Goal: Task Accomplishment & Management: Manage account settings

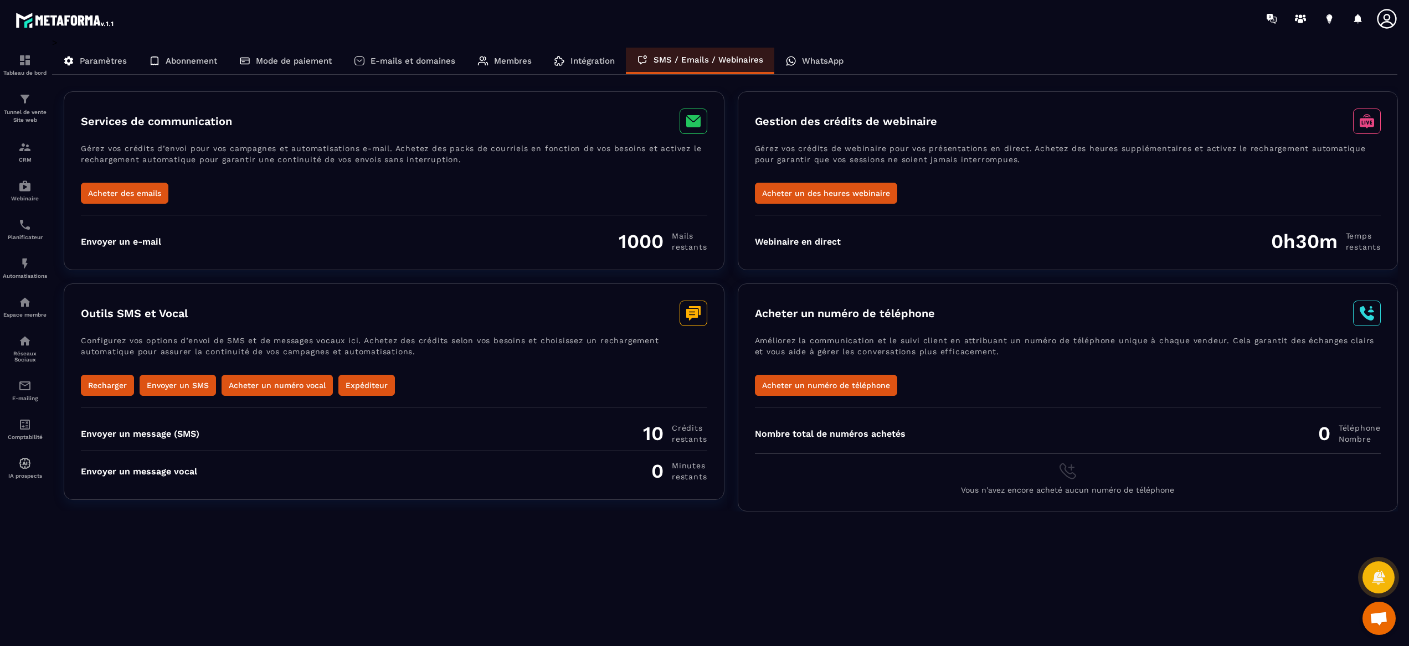
click at [814, 62] on p "WhatsApp" at bounding box center [823, 61] width 42 height 10
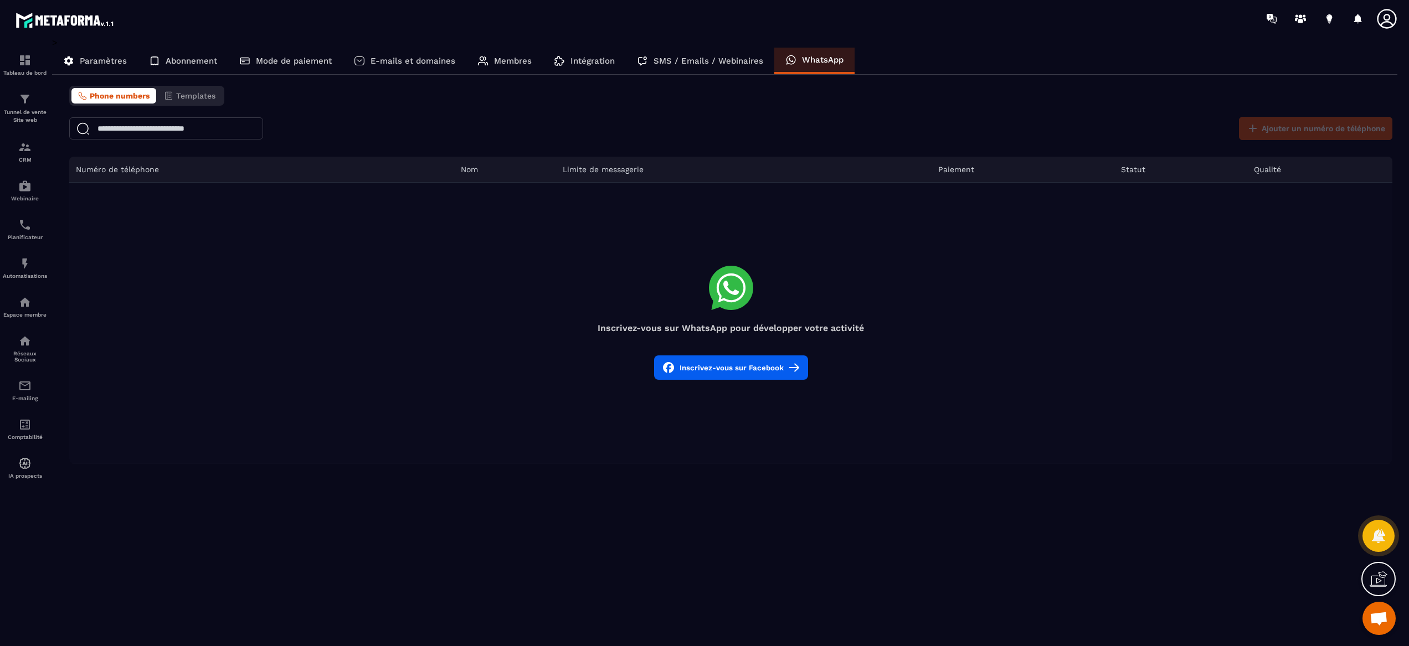
click at [1384, 22] on icon at bounding box center [1386, 18] width 19 height 19
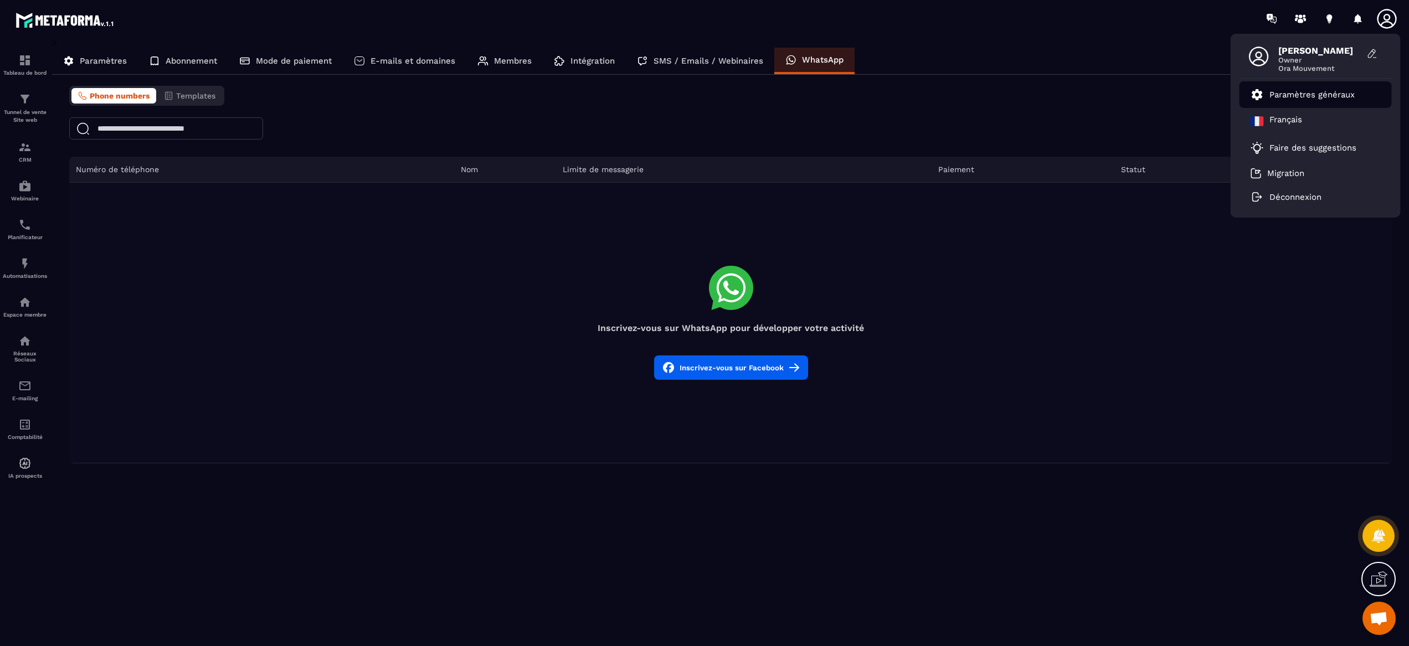
click at [1311, 96] on p "Paramètres généraux" at bounding box center [1312, 95] width 85 height 10
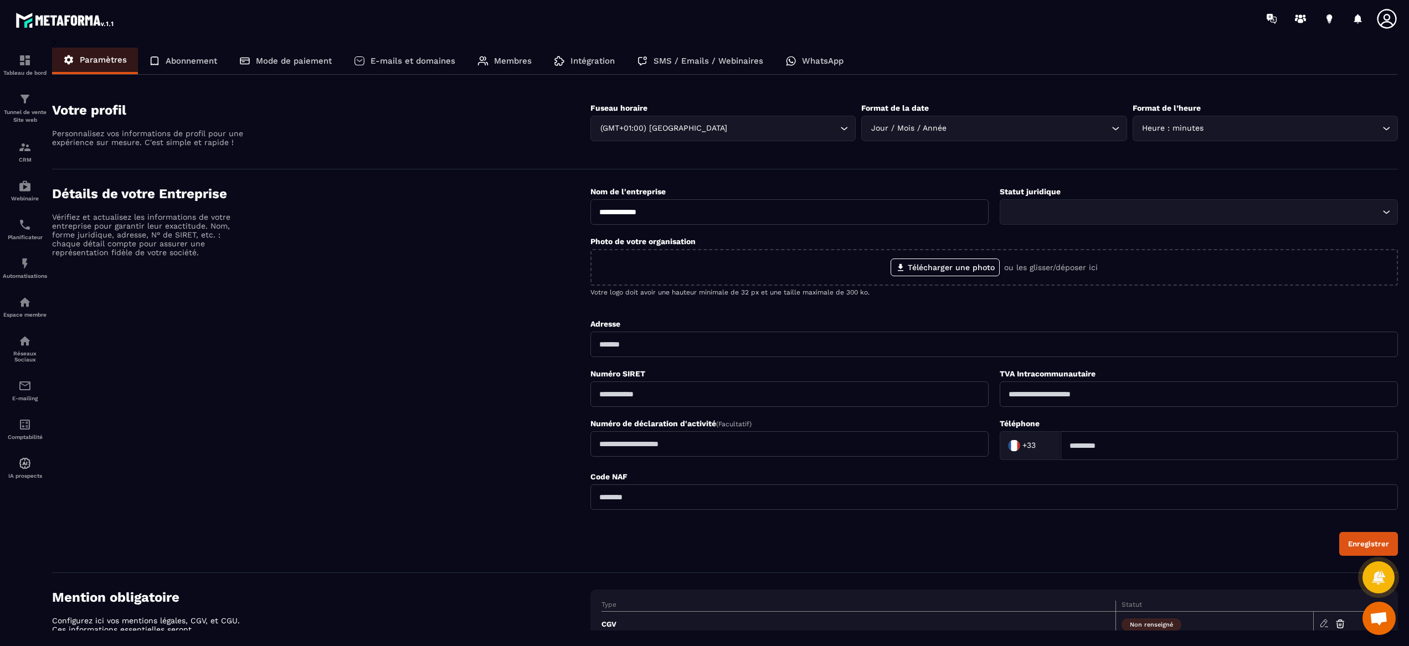
click at [285, 57] on p "Mode de paiement" at bounding box center [294, 61] width 76 height 10
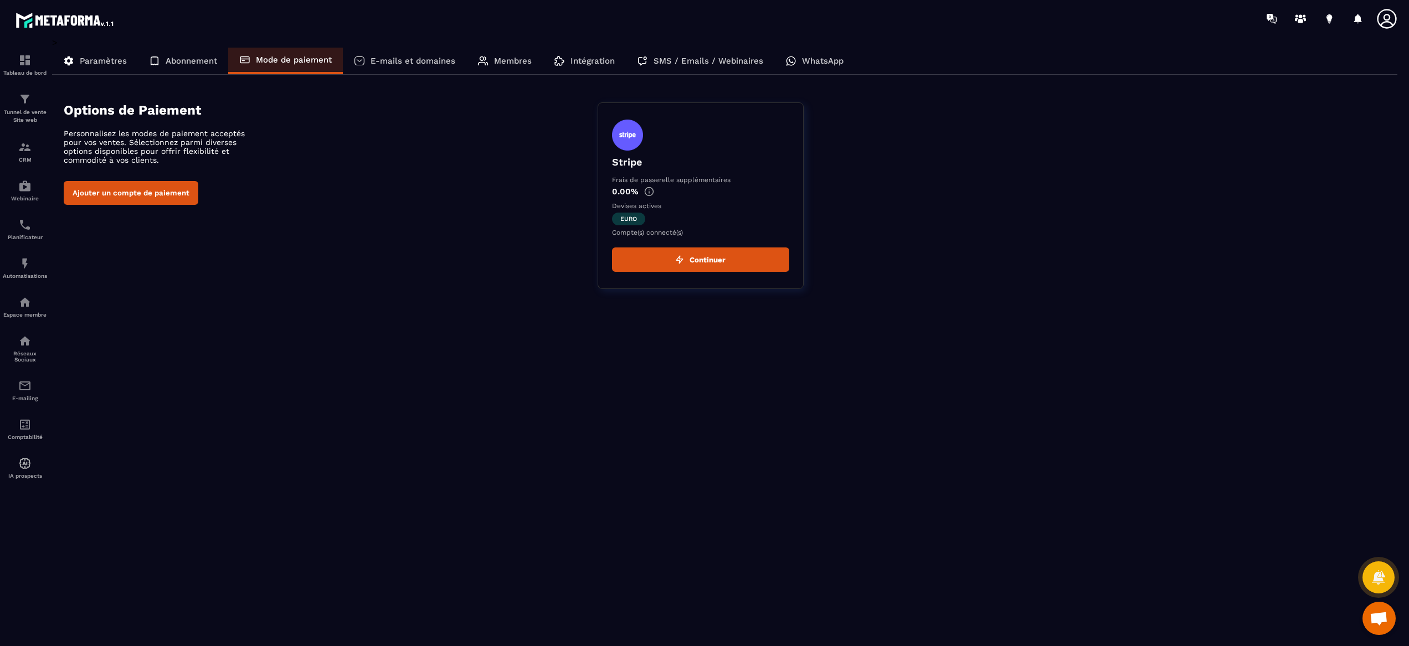
click at [177, 62] on p "Abonnement" at bounding box center [192, 61] width 52 height 10
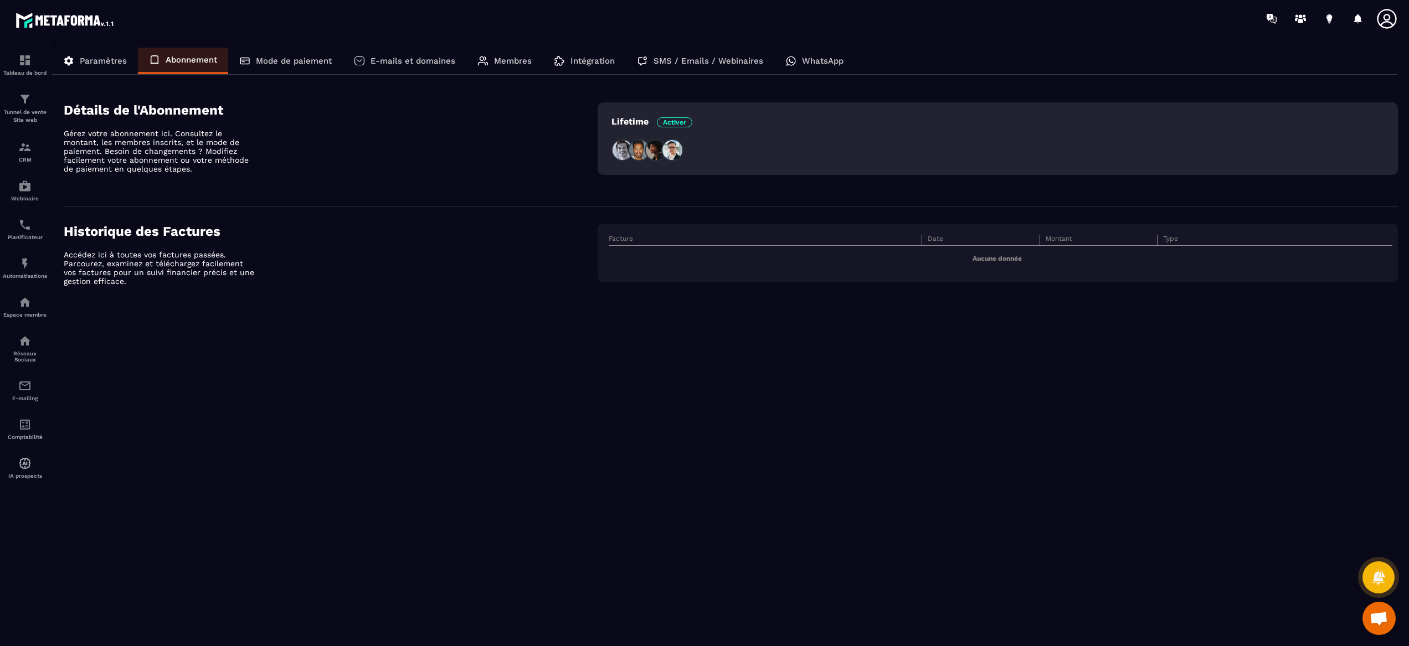
click at [672, 147] on img at bounding box center [672, 150] width 22 height 22
click at [680, 118] on span "Activer" at bounding box center [674, 122] width 35 height 10
click at [618, 130] on div "Lifetime Activer" at bounding box center [652, 123] width 81 height 14
click at [1162, 167] on div "Lifetime Activer" at bounding box center [998, 138] width 800 height 73
click at [1378, 619] on span "Ouvrir le chat" at bounding box center [1379, 620] width 18 height 16
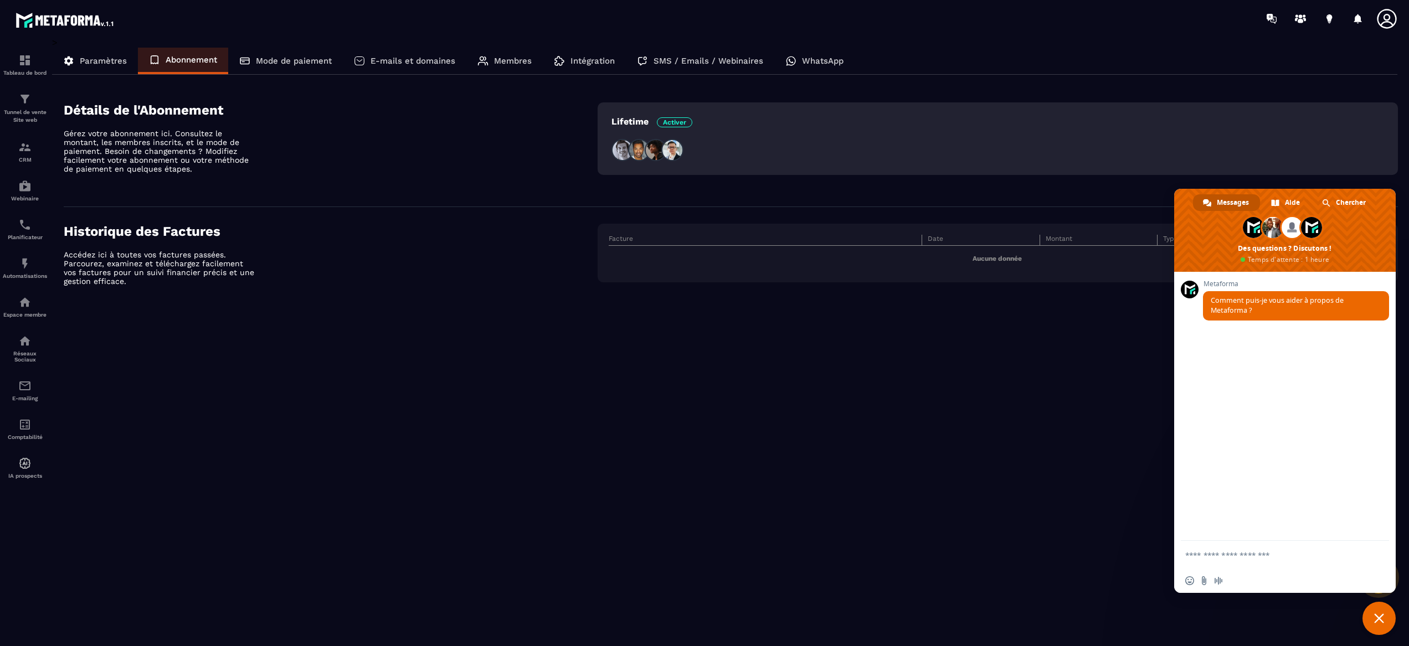
click at [1229, 200] on span "Messages" at bounding box center [1233, 202] width 32 height 17
click at [1008, 386] on div "> Paramètres Abonnement Mode de paiement E-mails et domaines Membres Intégratio…" at bounding box center [725, 334] width 1346 height 594
click at [1310, 631] on div "> Paramètres Abonnement Mode de paiement E-mails et domaines Membres Intégratio…" at bounding box center [725, 336] width 1346 height 598
click at [1374, 627] on span "Fermer le chat" at bounding box center [1379, 618] width 33 height 33
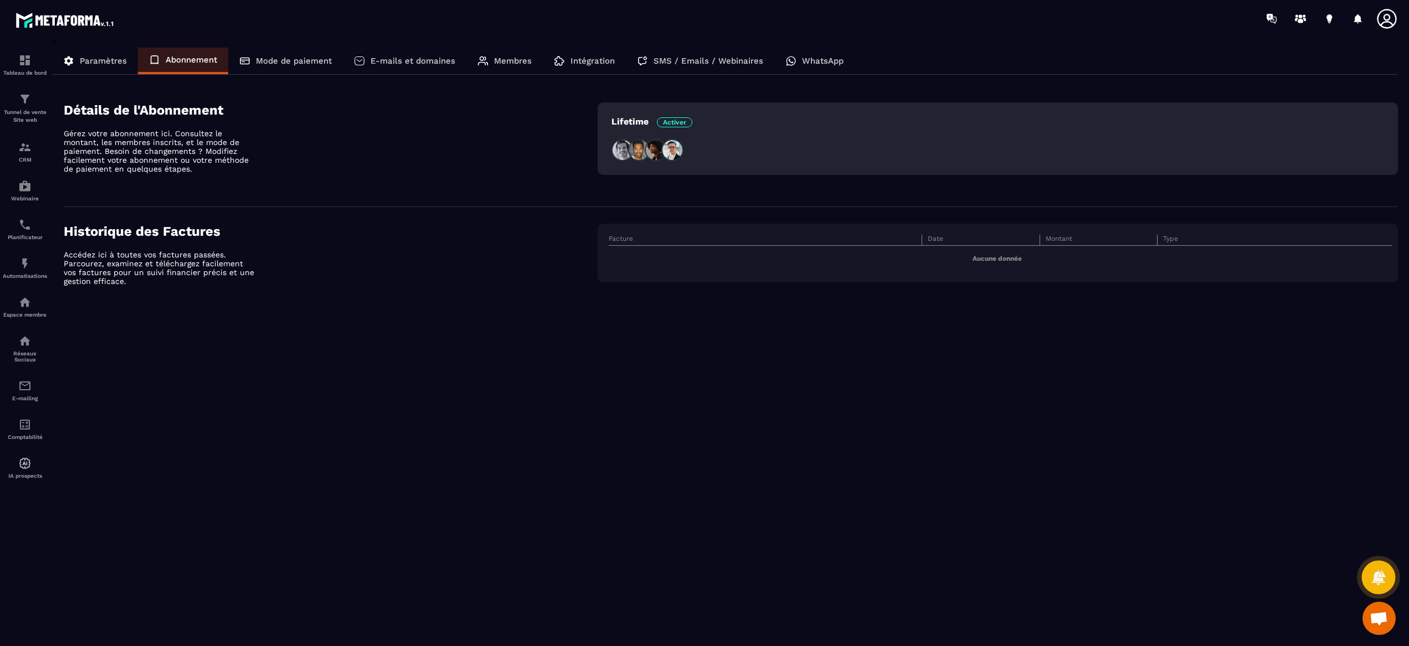
click at [1372, 565] on div at bounding box center [1379, 578] width 34 height 34
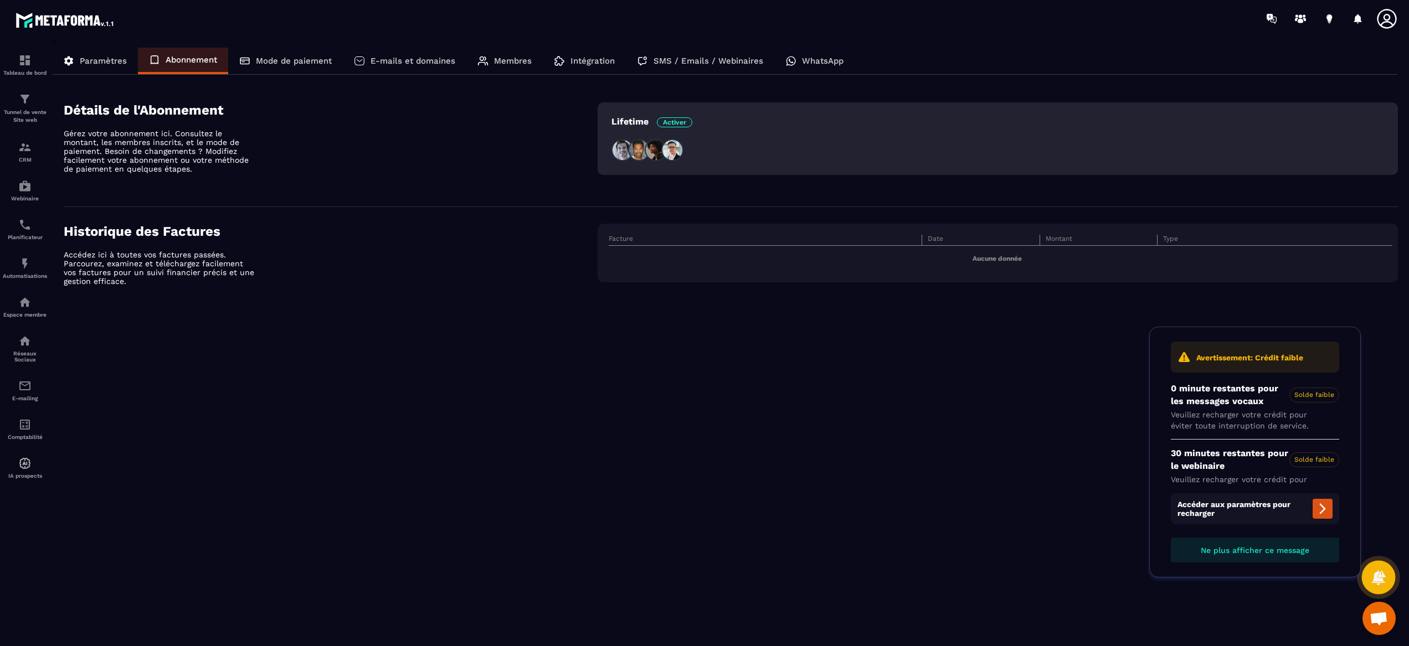
click at [1390, 582] on div at bounding box center [1379, 578] width 34 height 34
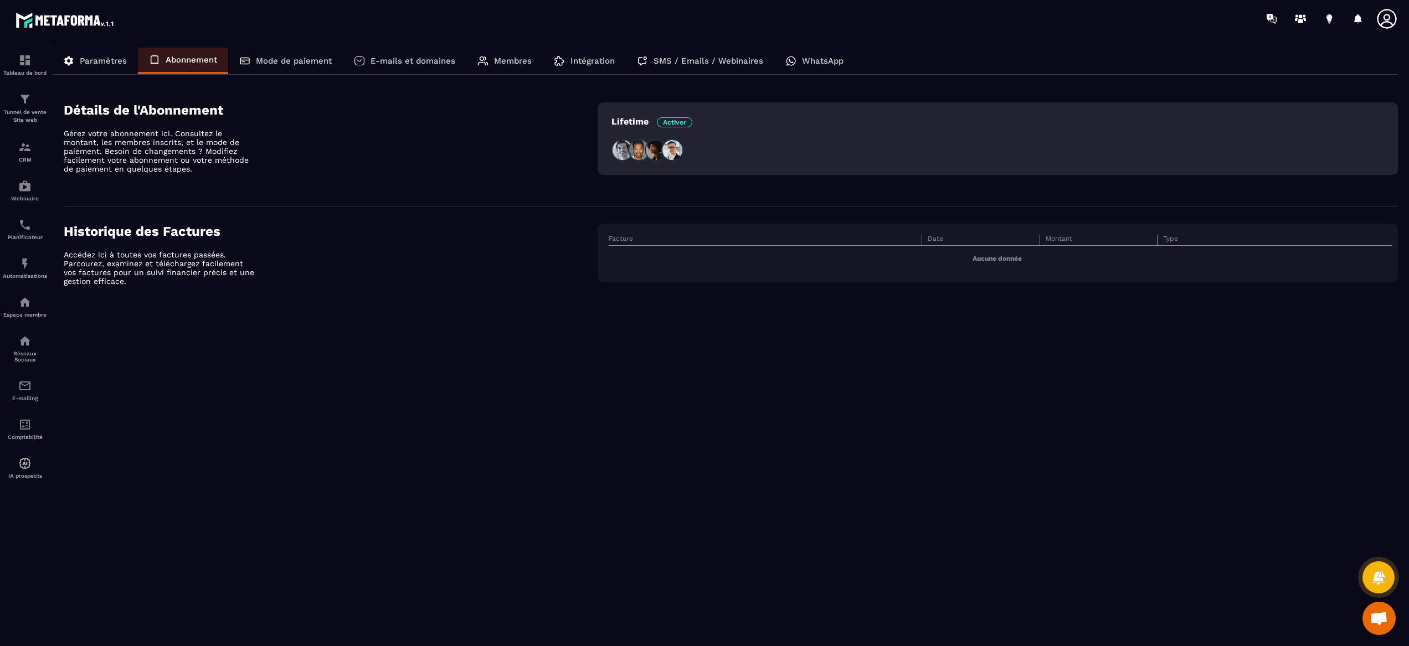
click at [1380, 624] on span "Ouvrir le chat" at bounding box center [1379, 620] width 18 height 16
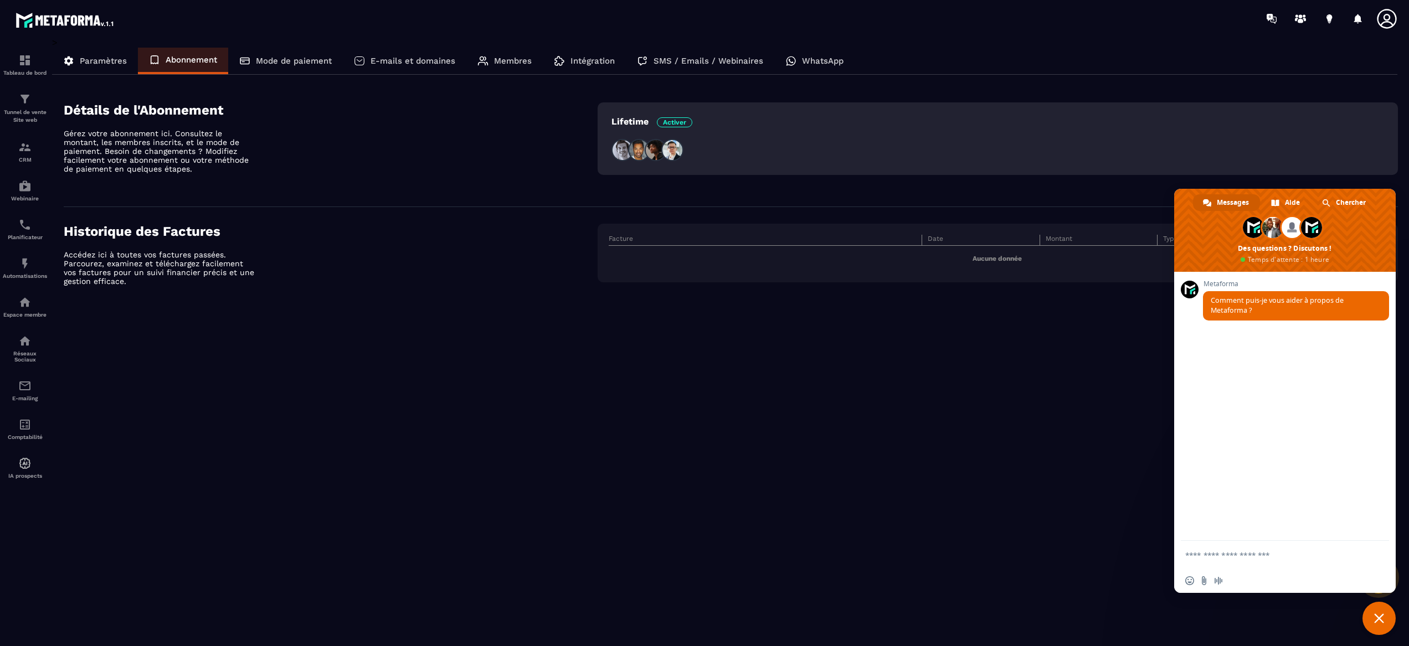
click at [520, 59] on p "Membres" at bounding box center [513, 61] width 38 height 10
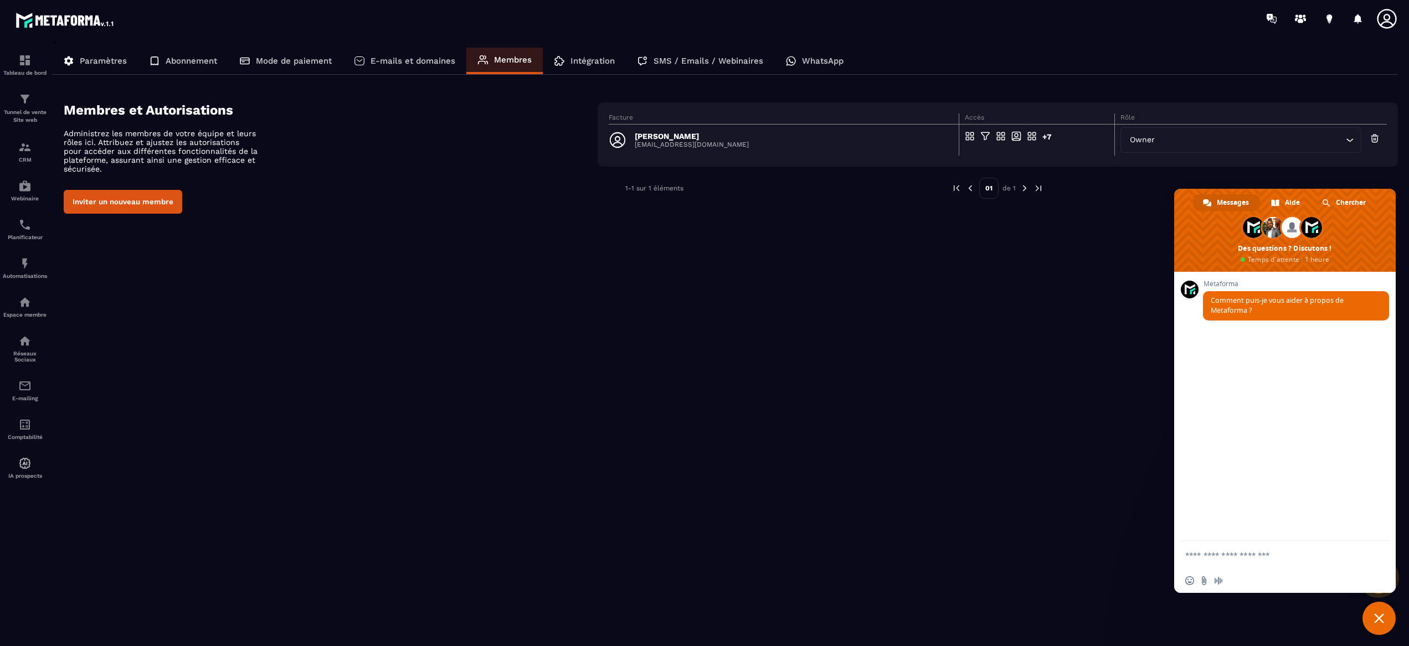
click at [187, 57] on p "Abonnement" at bounding box center [192, 61] width 52 height 10
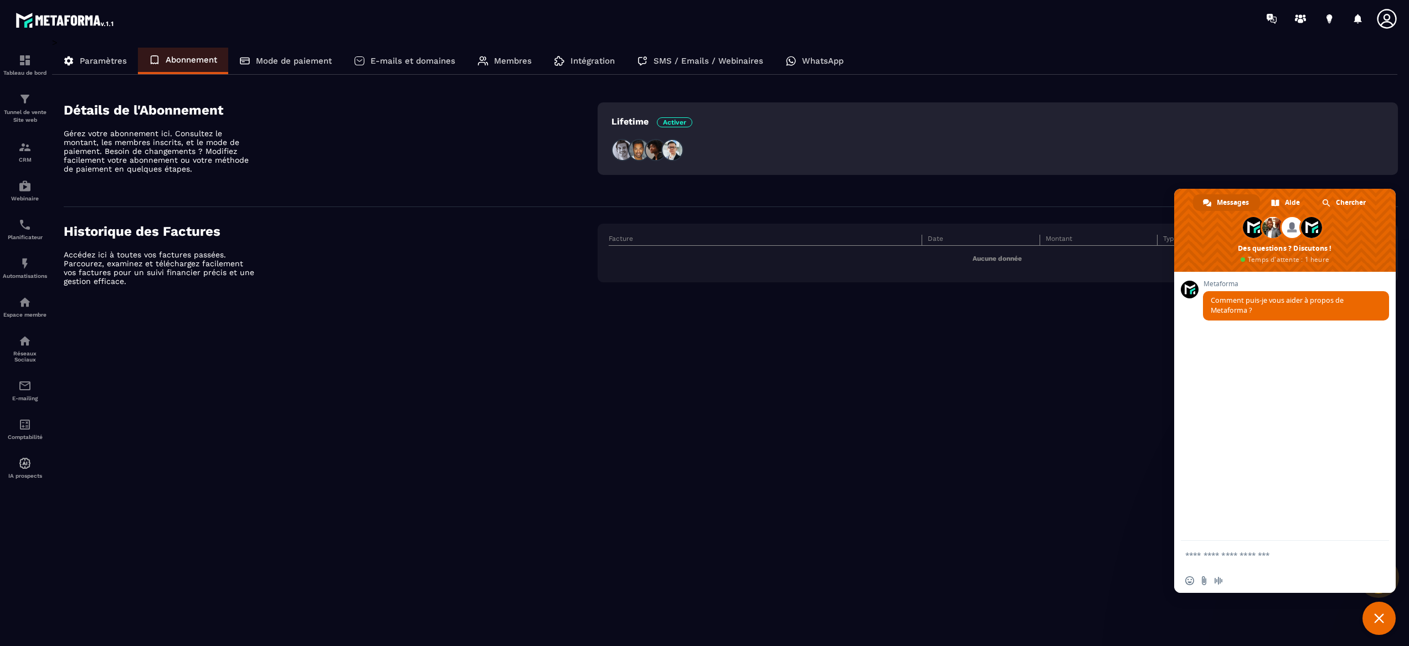
click at [1236, 555] on textarea "Entrez votre message..." at bounding box center [1272, 556] width 175 height 10
type textarea "**********"
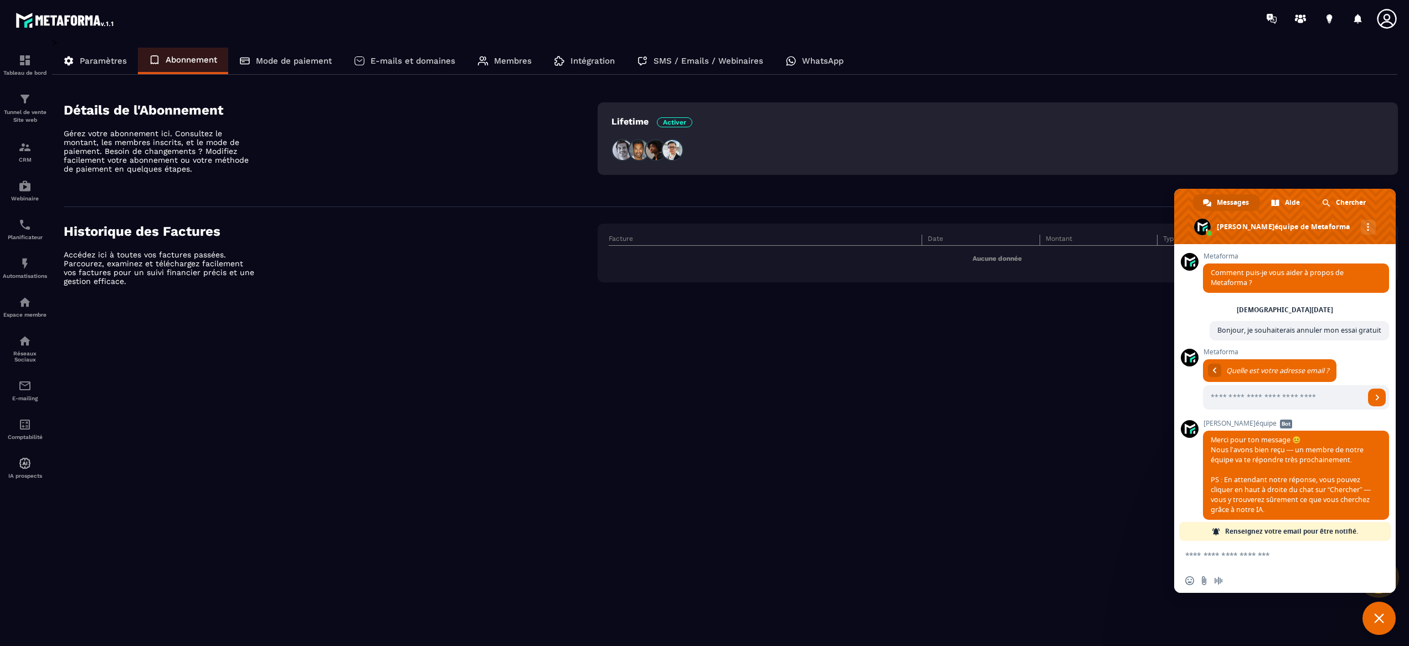
scroll to position [20, 0]
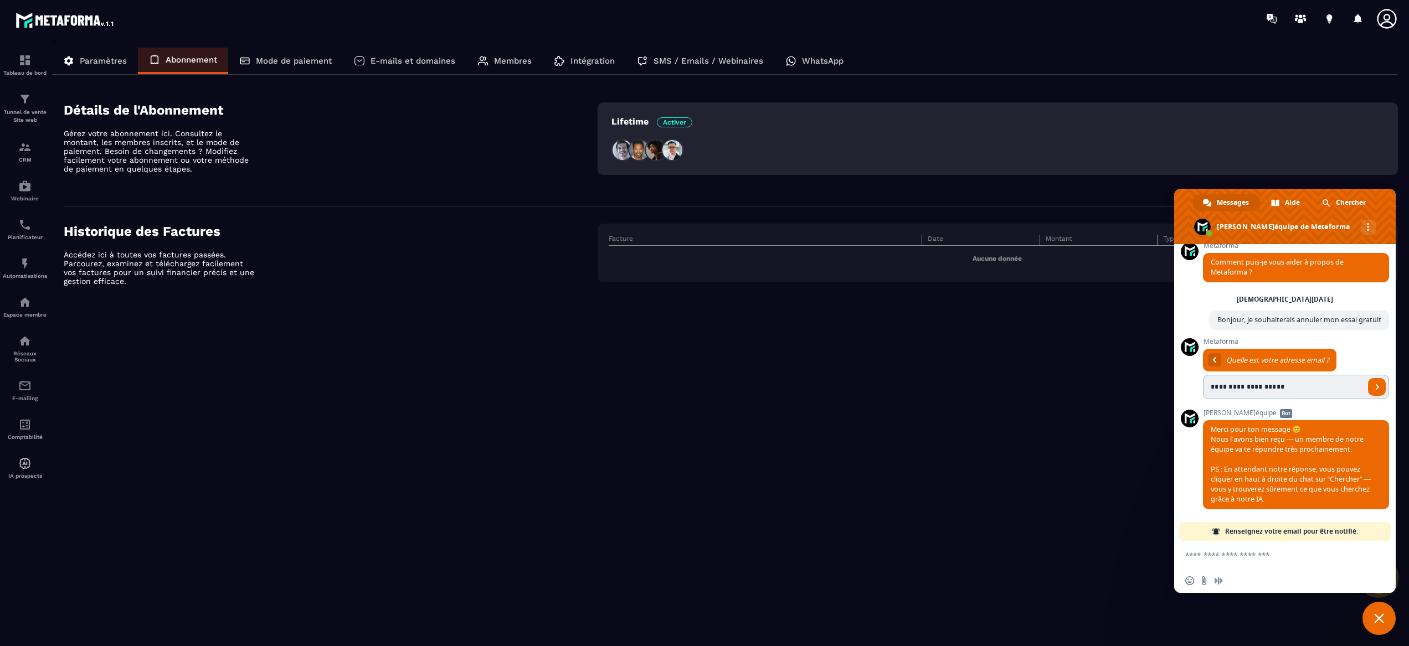
type input "**********"
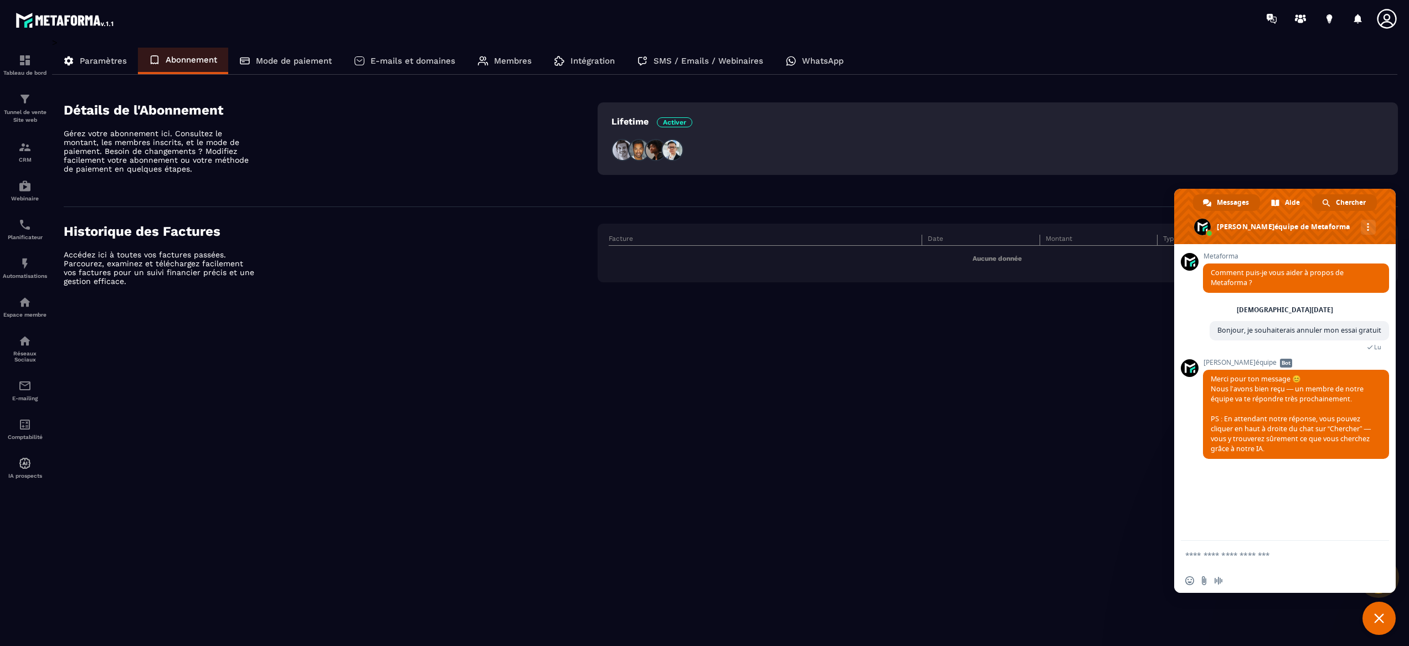
click at [1349, 197] on span "Chercher" at bounding box center [1351, 202] width 30 height 17
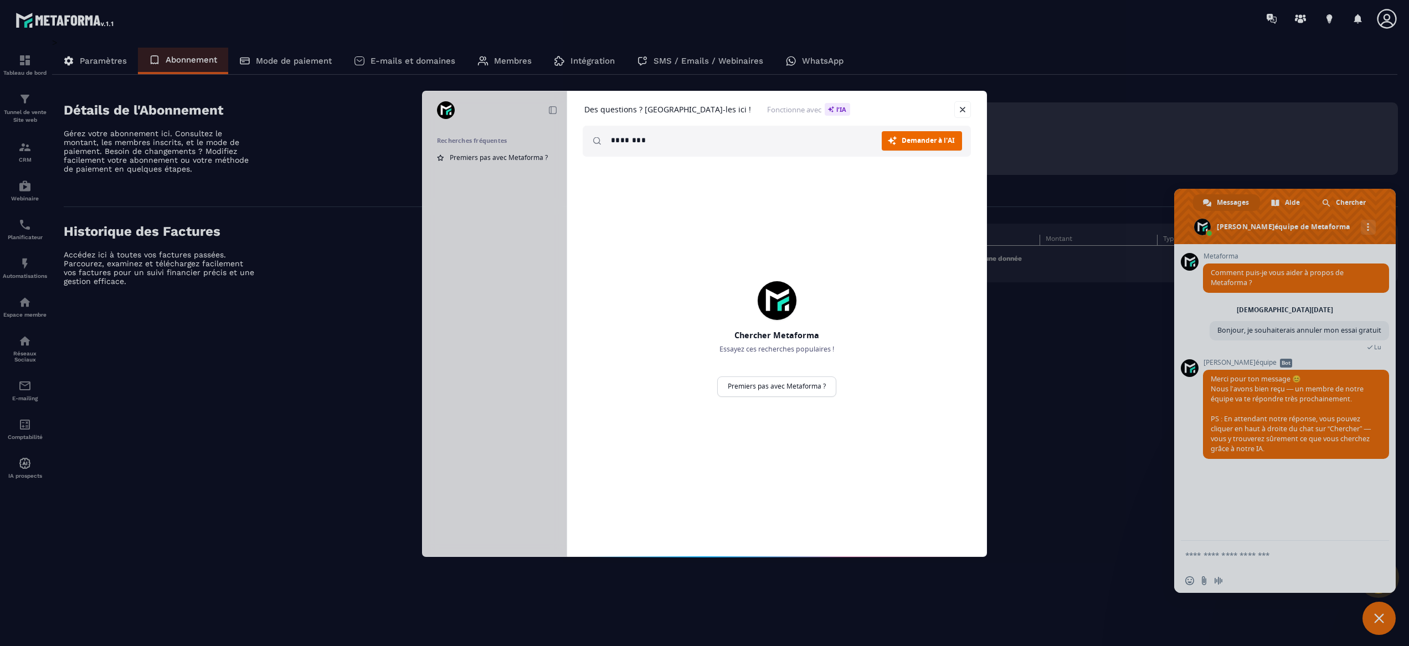
type input "********"
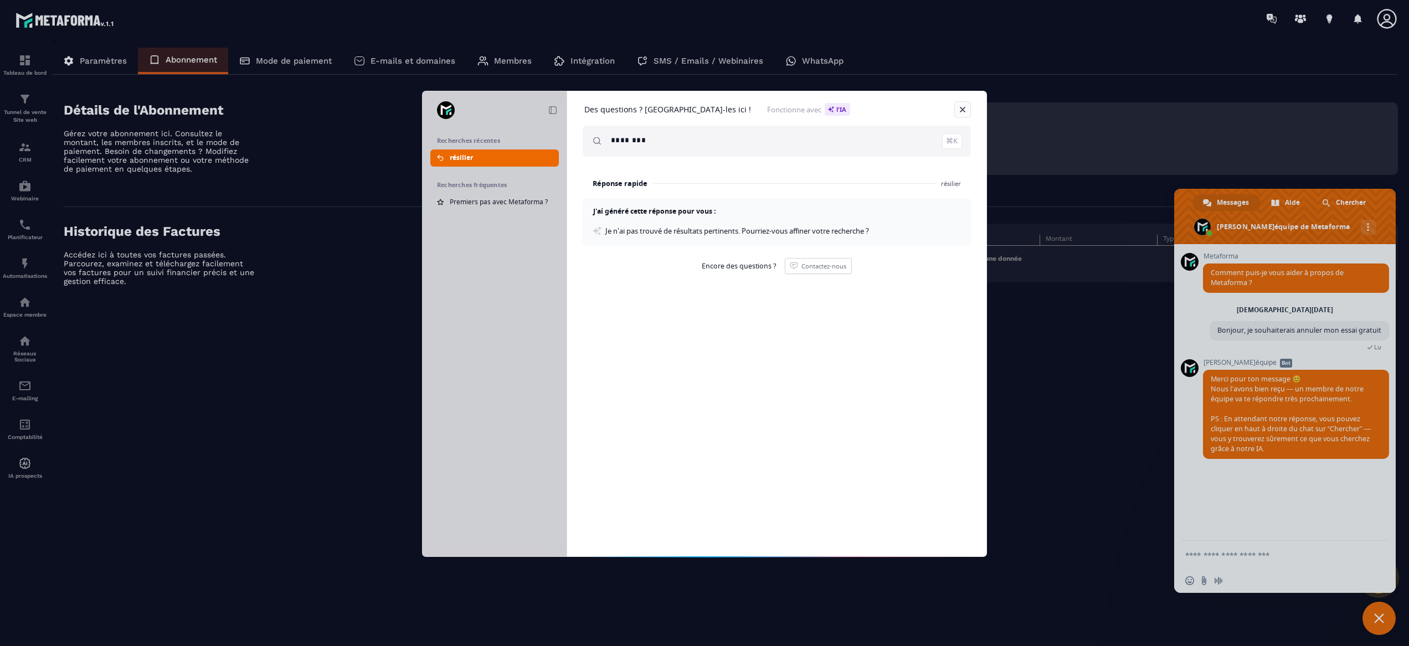
click at [961, 111] on link "Fermer" at bounding box center [962, 109] width 17 height 17
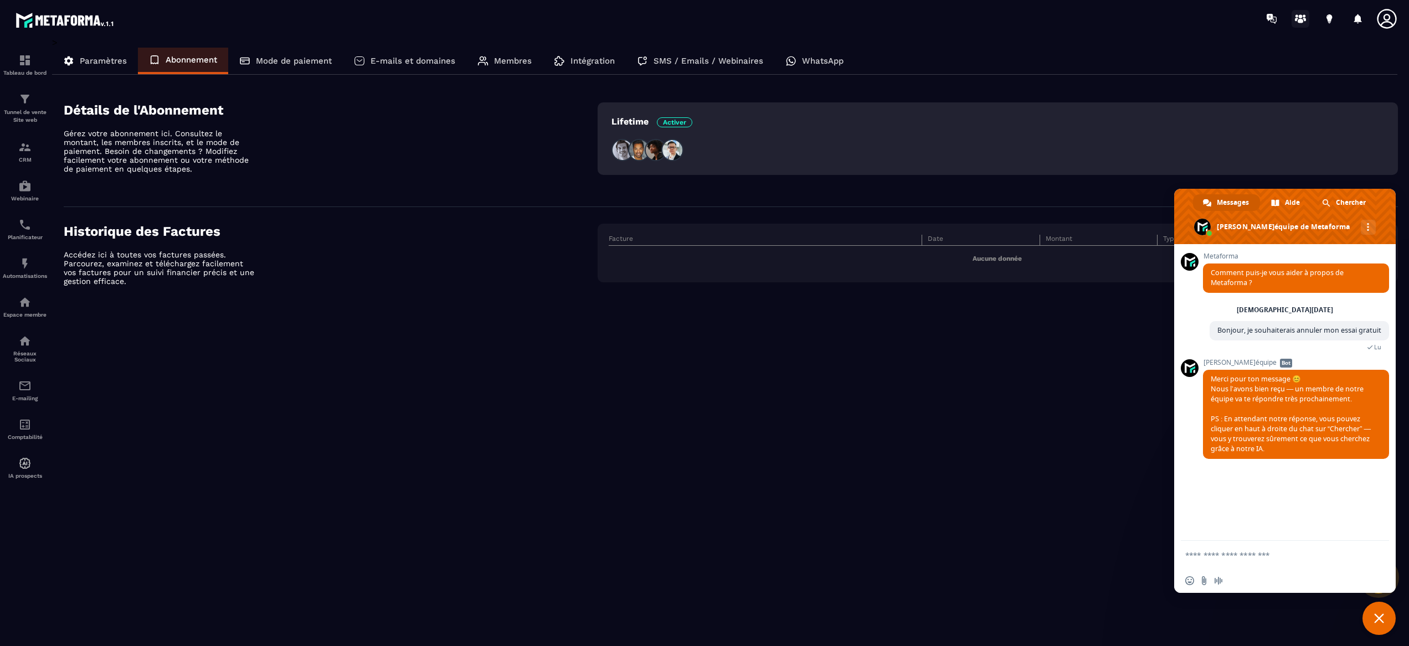
click at [1299, 22] on icon at bounding box center [1301, 21] width 6 height 4
click at [102, 61] on p "Paramètres" at bounding box center [103, 61] width 47 height 10
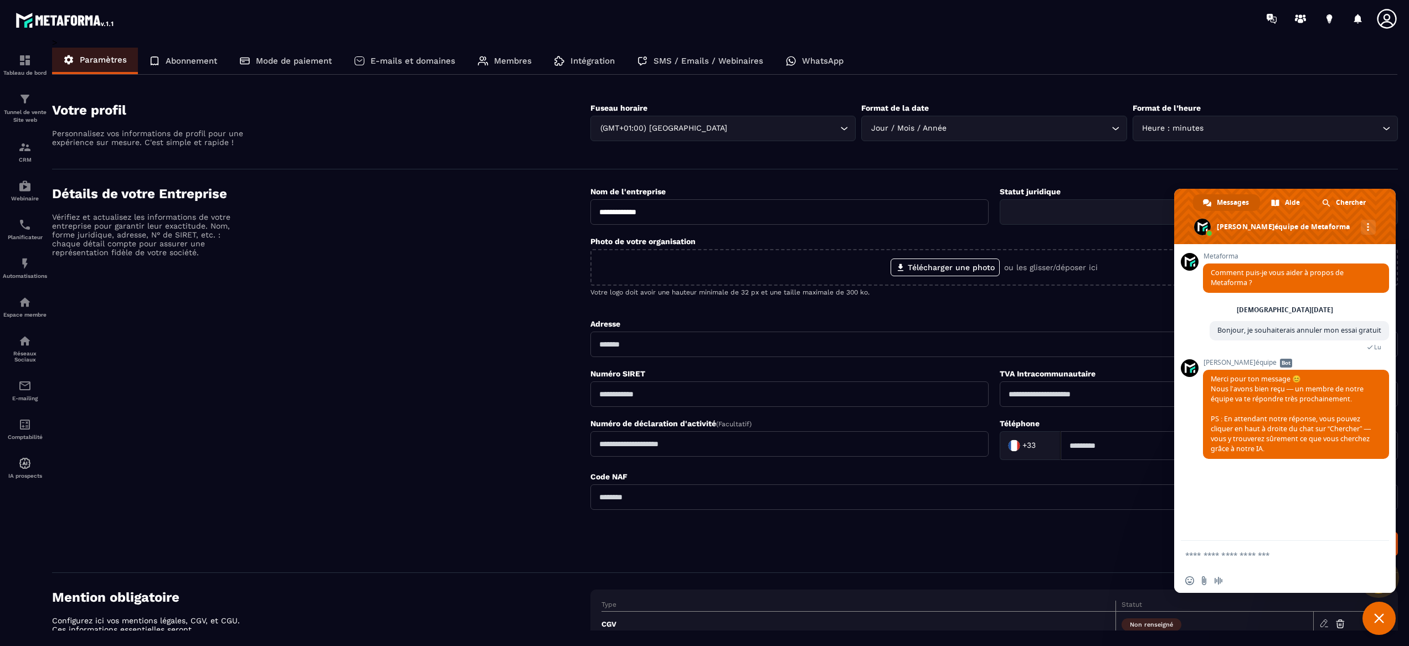
click at [182, 60] on p "Abonnement" at bounding box center [192, 61] width 52 height 10
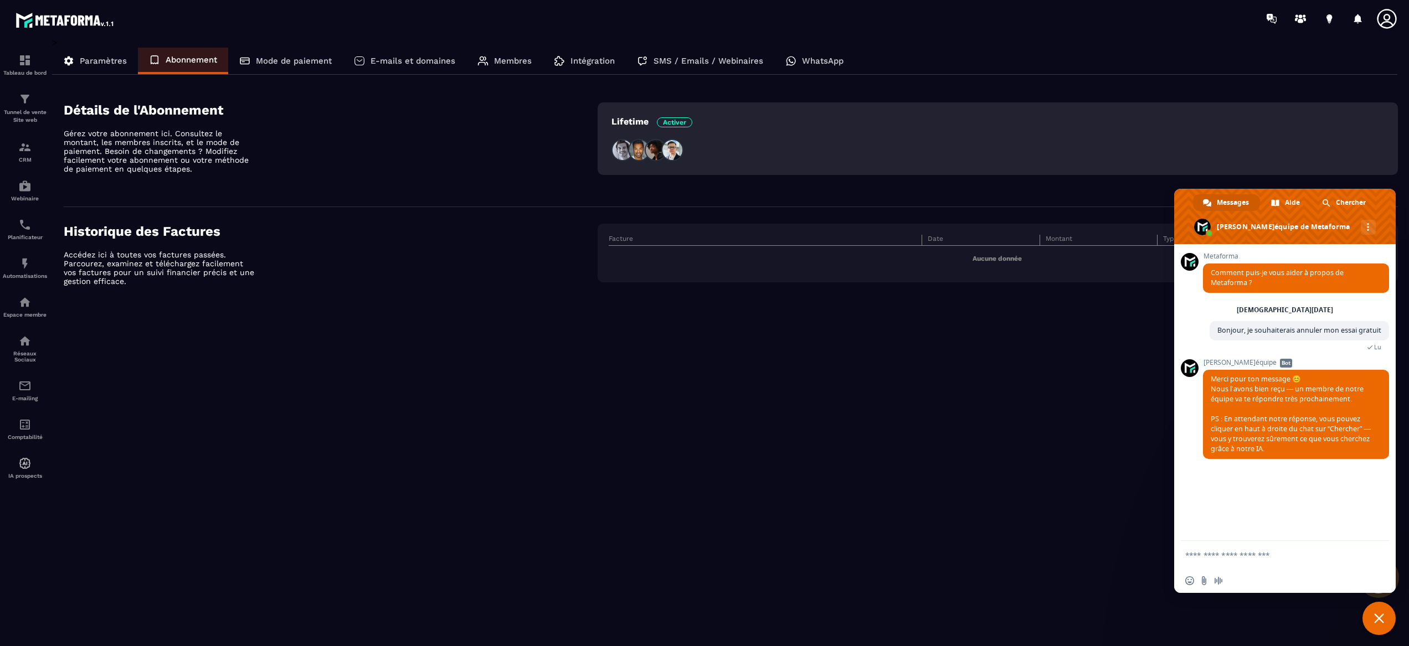
click at [620, 119] on p "Lifetime Activer" at bounding box center [652, 121] width 81 height 11
click at [985, 162] on div "Lifetime Activer" at bounding box center [998, 138] width 800 height 73
click at [1180, 121] on div "Lifetime Activer" at bounding box center [998, 123] width 773 height 14
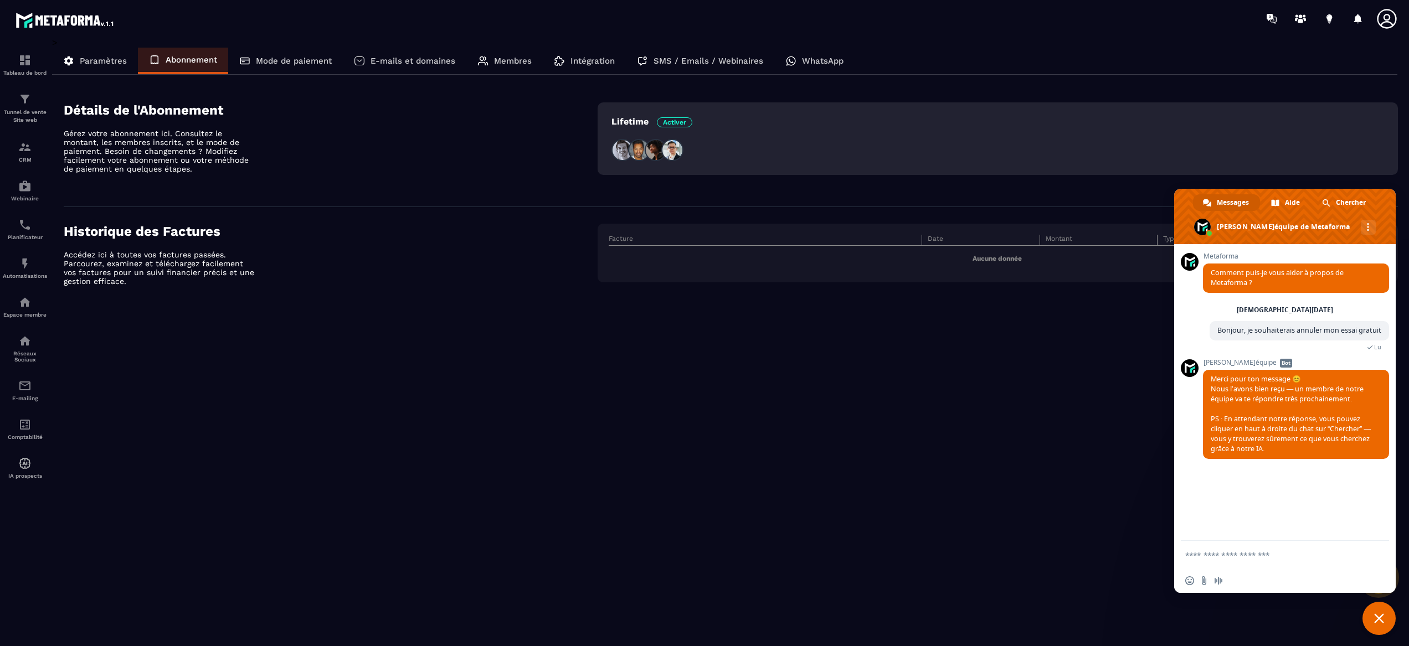
click at [258, 59] on p "Mode de paiement" at bounding box center [294, 61] width 76 height 10
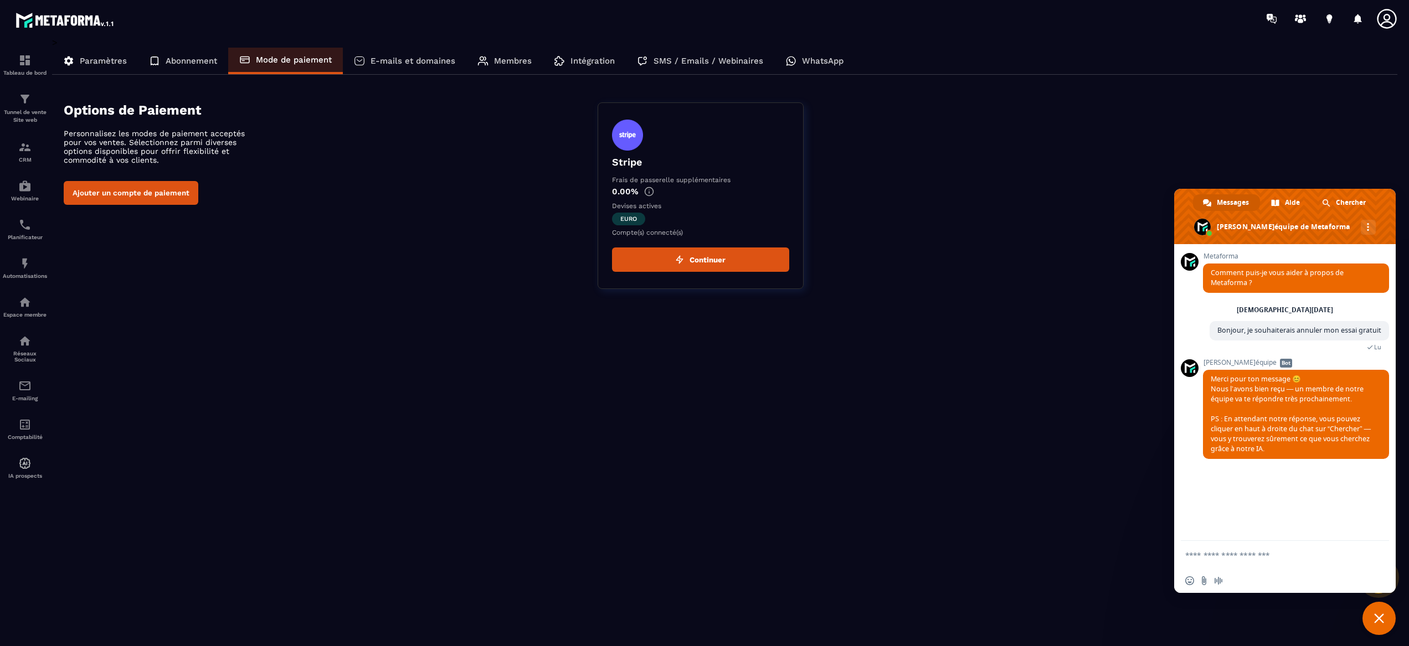
click at [739, 265] on button "Continuer" at bounding box center [700, 260] width 177 height 24
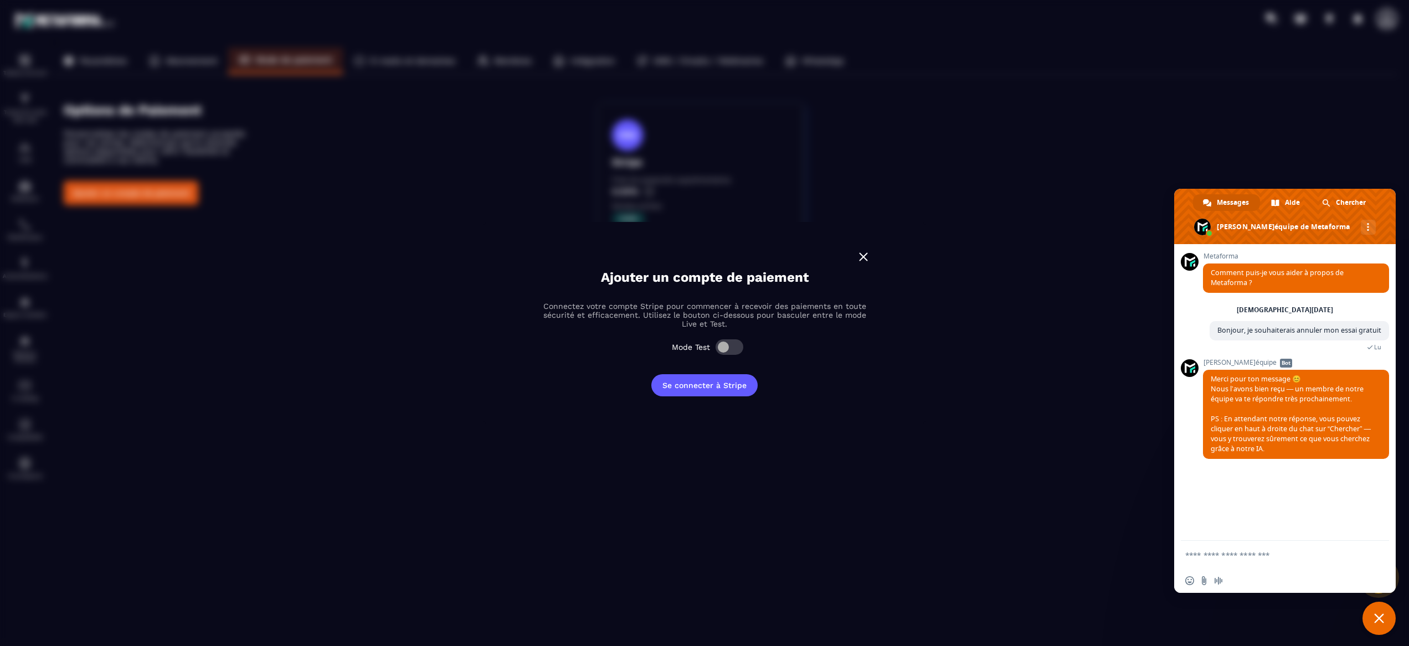
click at [870, 258] on img "Modal window" at bounding box center [863, 257] width 14 height 14
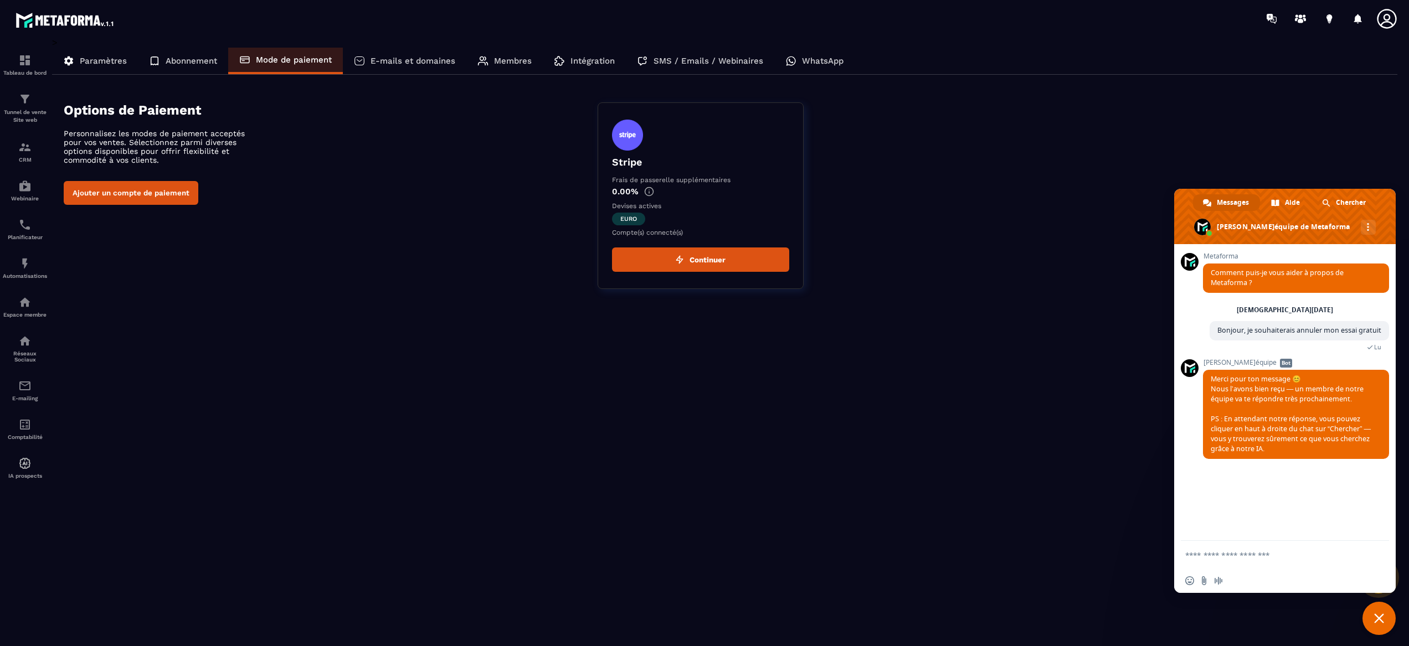
click at [414, 62] on p "E-mails et domaines" at bounding box center [413, 61] width 85 height 10
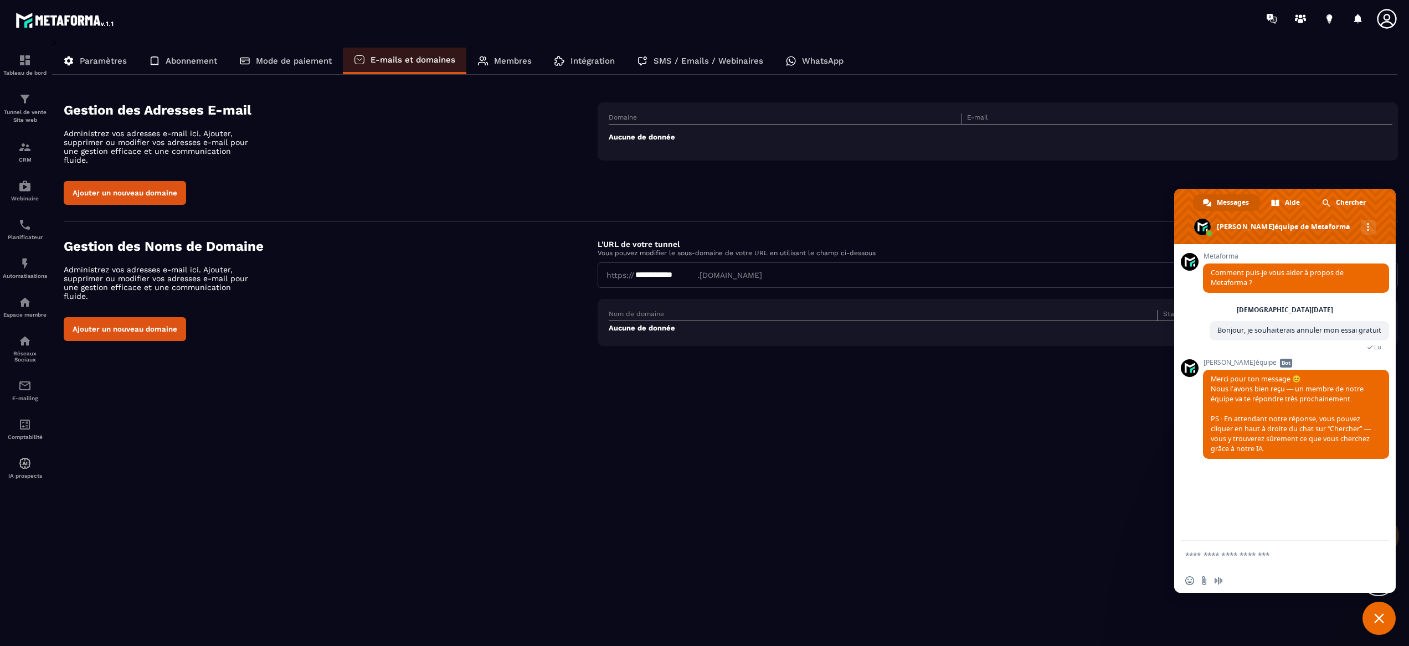
click at [495, 65] on p "Membres" at bounding box center [513, 61] width 38 height 10
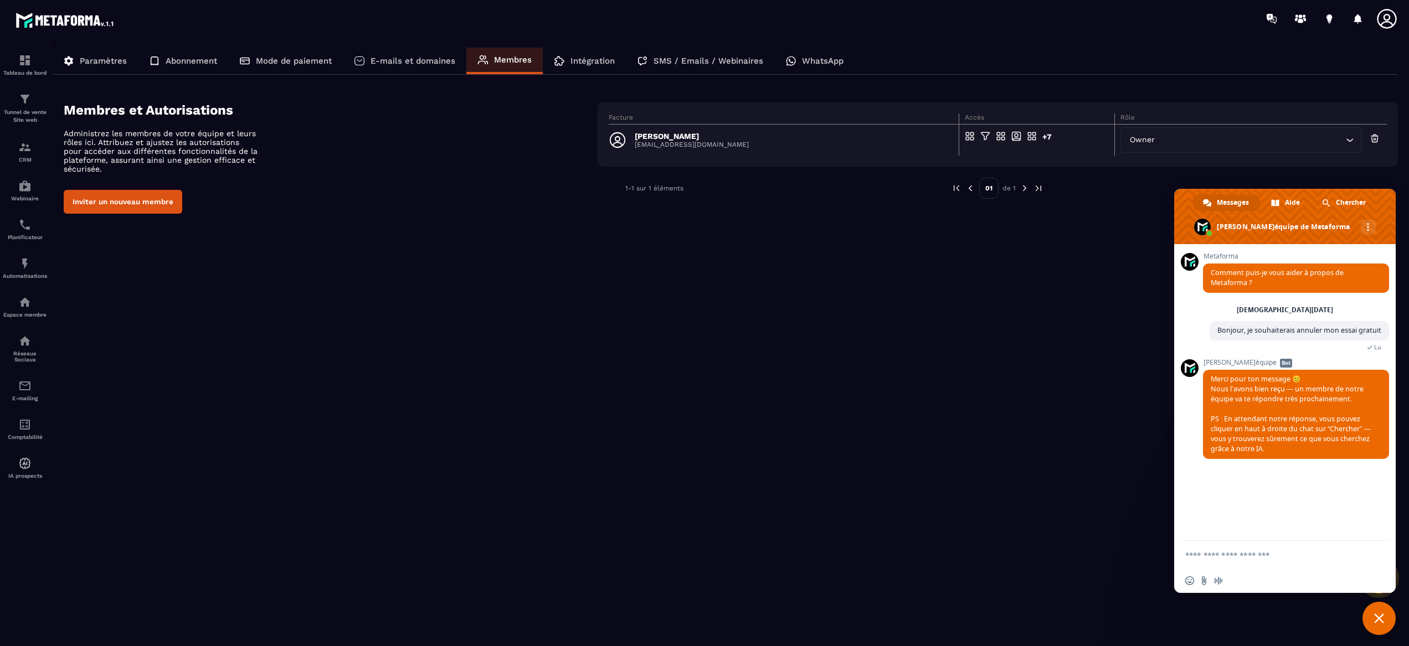
click at [721, 58] on p "SMS / Emails / Webinaires" at bounding box center [709, 61] width 110 height 10
